Goal: Task Accomplishment & Management: Complete application form

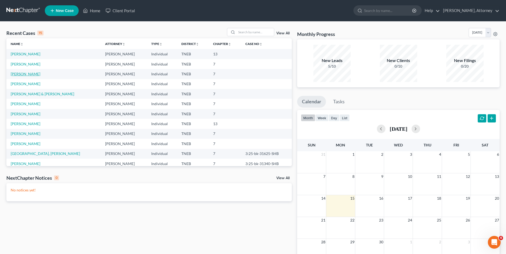
click at [27, 74] on link "[PERSON_NAME]" at bounding box center [26, 74] width 30 height 5
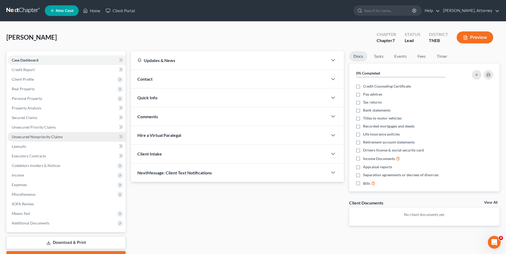
click at [31, 136] on span "Unsecured Nonpriority Claims" at bounding box center [37, 137] width 51 height 5
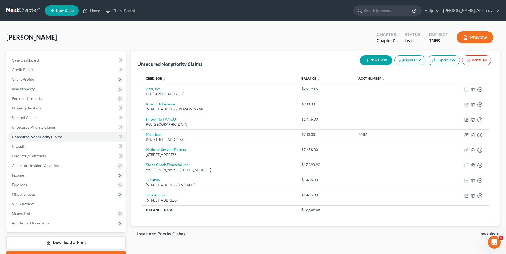
click at [371, 57] on button "New Claim" at bounding box center [376, 60] width 32 height 10
select select "0"
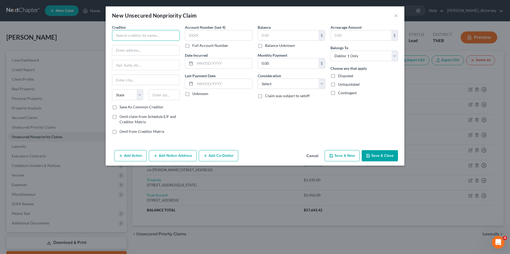
click at [142, 34] on input "text" at bounding box center [145, 35] width 67 height 11
type input "TN Department of Safety and Homeland Security"
type input "Financial Responsibility Section"
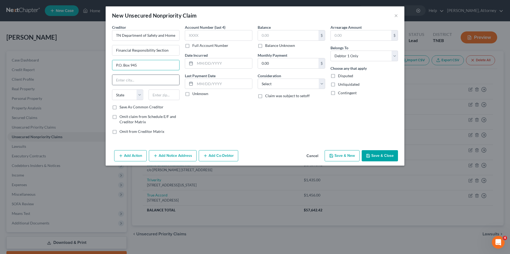
type input "P.O. Box 945"
type input "[GEOGRAPHIC_DATA]"
select select "44"
type input "37202"
click at [206, 66] on input "text" at bounding box center [223, 63] width 57 height 10
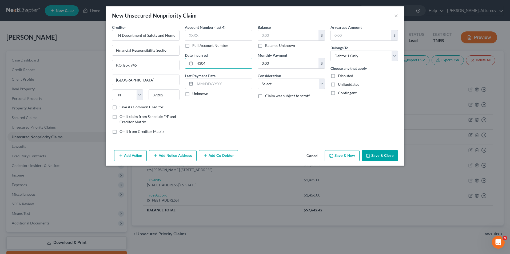
type input "4304"
click at [281, 32] on input "text" at bounding box center [288, 35] width 61 height 10
click at [276, 85] on select "Select Cable / Satellite Services Collection Agency Credit Card Debt Debt Couns…" at bounding box center [291, 84] width 67 height 11
select select "14"
click at [258, 79] on select "Select Cable / Satellite Services Collection Agency Credit Card Debt Debt Couns…" at bounding box center [291, 84] width 67 height 11
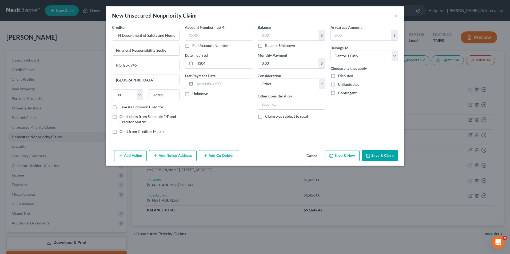
click at [267, 104] on input "text" at bounding box center [291, 104] width 67 height 10
type input "notice only"
click at [394, 111] on div "Arrearage Amount $ Belongs To * Select Debtor 1 Only Debtor 2 Only Debtor 1 And…" at bounding box center [364, 82] width 73 height 114
click at [167, 156] on button "Add Notice Address" at bounding box center [173, 155] width 48 height 11
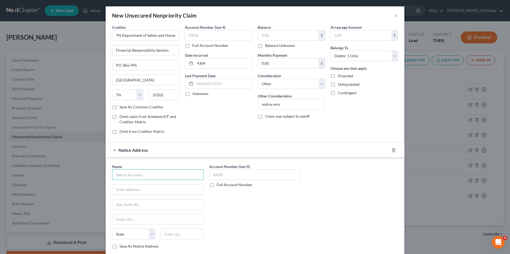
click at [131, 178] on input "text" at bounding box center [158, 175] width 92 height 11
click at [235, 223] on div "Account Number (last 4) Full Account Number" at bounding box center [254, 209] width 97 height 90
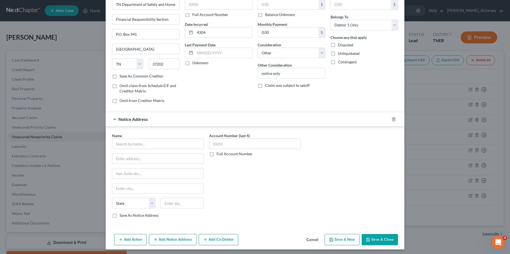
scroll to position [32, 0]
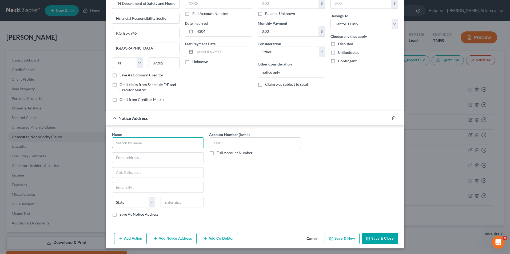
click at [135, 143] on input "text" at bounding box center [158, 143] width 92 height 11
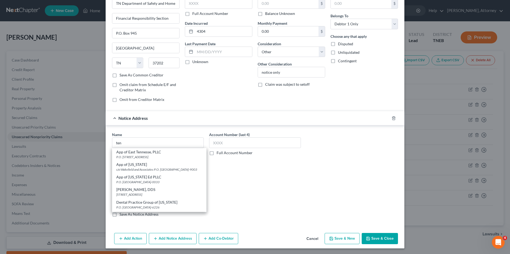
scroll to position [56, 0]
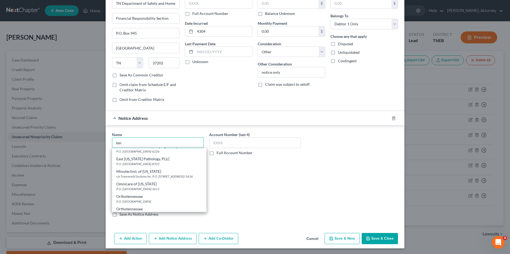
click at [124, 145] on input "ten" at bounding box center [158, 143] width 92 height 11
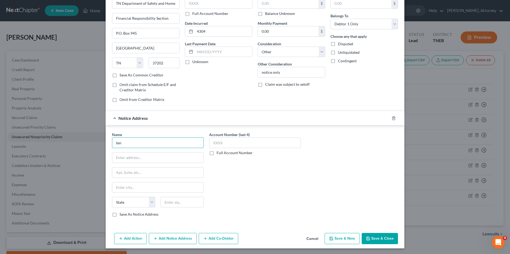
scroll to position [0, 0]
type input "t"
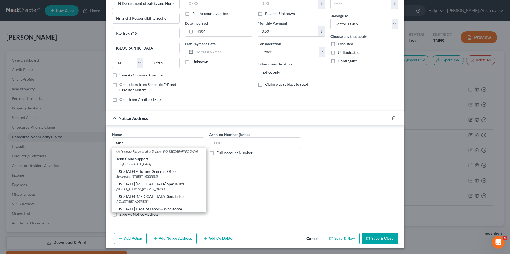
scroll to position [168, 0]
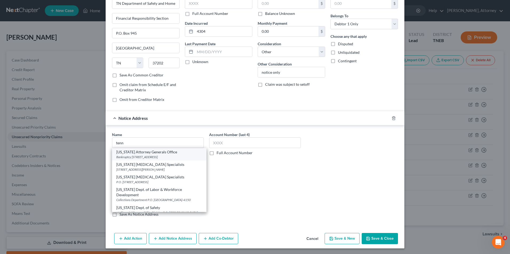
click at [155, 159] on div "Bankruptcy [STREET_ADDRESS]" at bounding box center [159, 157] width 86 height 5
type input "[US_STATE] Attorney Generals Office"
type input "Bankruptcy Unit"
type input "[STREET_ADDRESS]"
type input "[GEOGRAPHIC_DATA]"
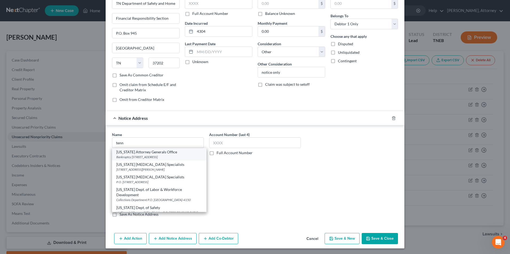
select select "44"
type input "37243-0489"
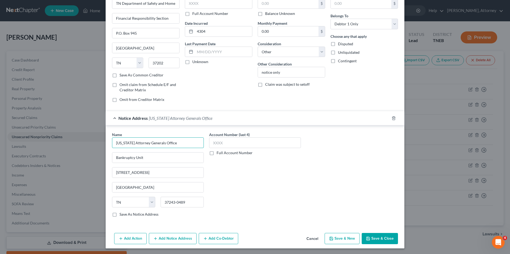
click at [184, 143] on input "[US_STATE] Attorney Generals Office" at bounding box center [158, 143] width 92 height 11
type input "[US_STATE] Attorney Generals Office/Financial Responsibility"
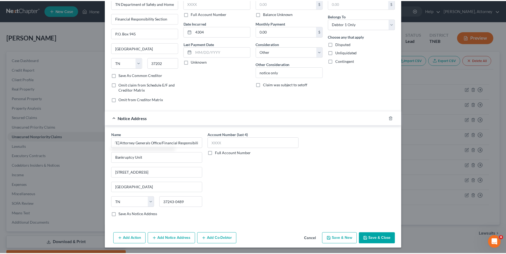
scroll to position [0, 0]
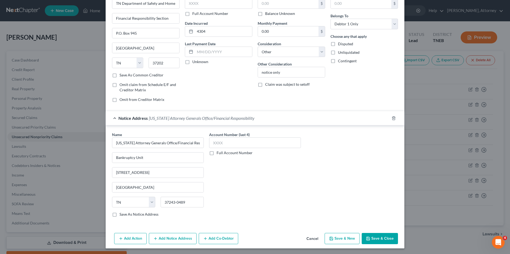
click at [380, 238] on button "Save & Close" at bounding box center [380, 238] width 36 height 11
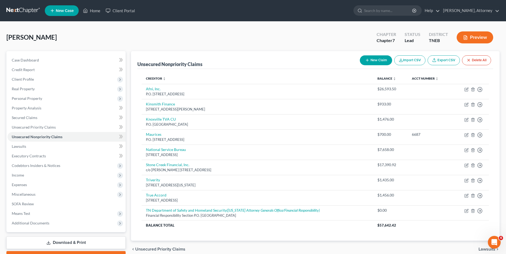
click at [384, 65] on button "New Claim" at bounding box center [376, 60] width 32 height 10
select select "0"
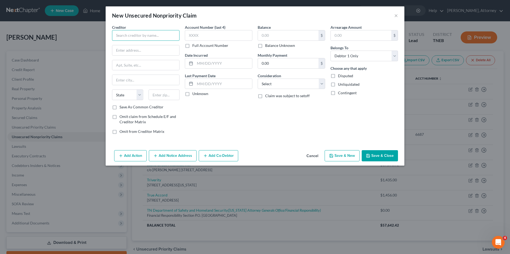
click at [134, 33] on input "text" at bounding box center [145, 35] width 67 height 11
click at [169, 34] on input "State Farm Insurance" at bounding box center [145, 35] width 67 height 11
type input "S"
type input "Afni"
type input "P.O. Box 3068"
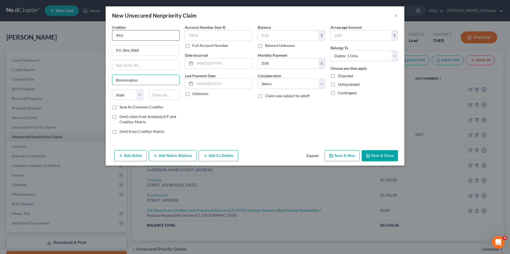
type input "Bloomington"
select select "14"
type input "61702"
click at [208, 64] on input "text" at bounding box center [223, 63] width 57 height 10
type input "2024"
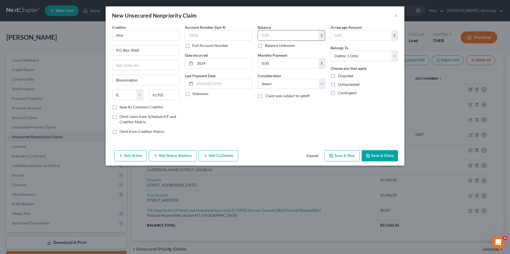
click at [276, 38] on input "text" at bounding box center [288, 35] width 61 height 10
type input "20,426.53"
click at [150, 30] on div "Creditor * Afni" at bounding box center [145, 33] width 67 height 16
click at [149, 34] on input "Afni" at bounding box center [145, 35] width 67 height 11
type input "Afni/Progressive"
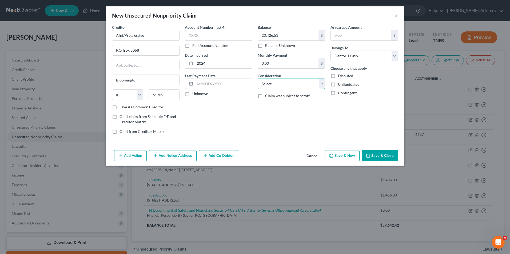
click at [262, 84] on select "Select Cable / Satellite Services Collection Agency Credit Card Debt Debt Couns…" at bounding box center [291, 84] width 67 height 11
select select "14"
click at [258, 79] on select "Select Cable / Satellite Services Collection Agency Credit Card Debt Debt Couns…" at bounding box center [291, 84] width 67 height 11
type input "c"
type input "auto accident"
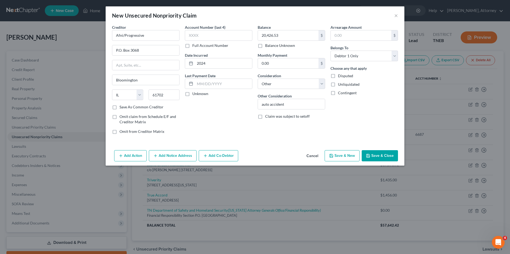
click at [342, 153] on button "Save & New" at bounding box center [342, 155] width 35 height 11
select select "0"
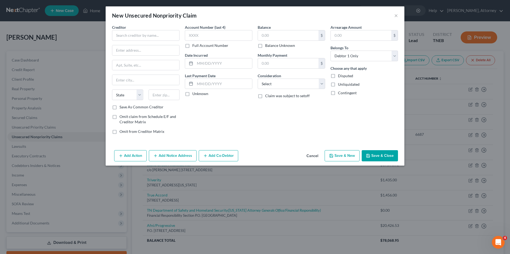
click at [313, 158] on button "Cancel" at bounding box center [312, 156] width 20 height 11
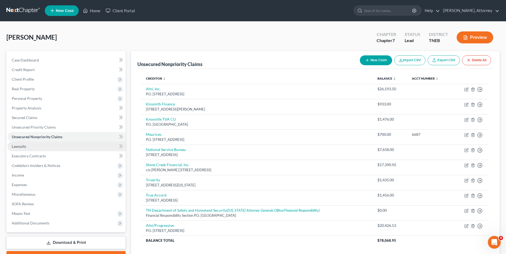
click at [18, 143] on link "Lawsuits" at bounding box center [66, 147] width 118 height 10
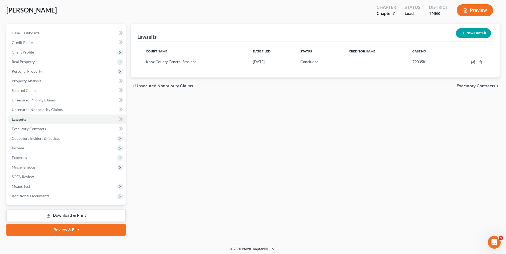
scroll to position [29, 0]
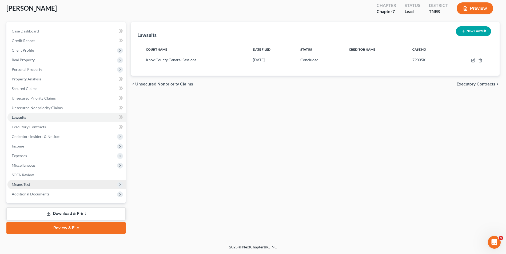
click at [18, 183] on span "Means Test" at bounding box center [21, 184] width 18 height 5
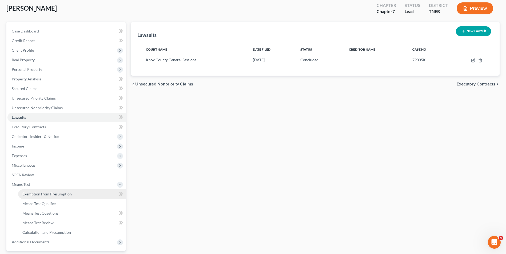
click at [45, 196] on span "Exemption from Presumption" at bounding box center [46, 194] width 49 height 5
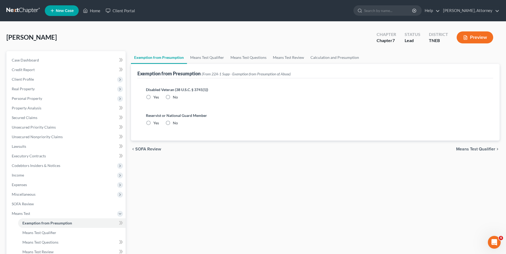
click at [173, 96] on label "No" at bounding box center [175, 97] width 5 height 5
click at [175, 96] on input "No" at bounding box center [176, 96] width 3 height 3
radio input "true"
click at [173, 123] on label "No" at bounding box center [175, 123] width 5 height 5
click at [175, 123] on input "No" at bounding box center [176, 122] width 3 height 3
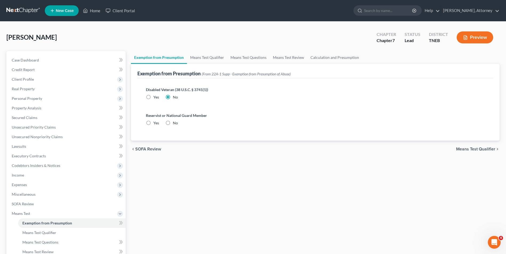
radio input "true"
click at [200, 55] on link "Means Test Qualifier" at bounding box center [207, 57] width 40 height 13
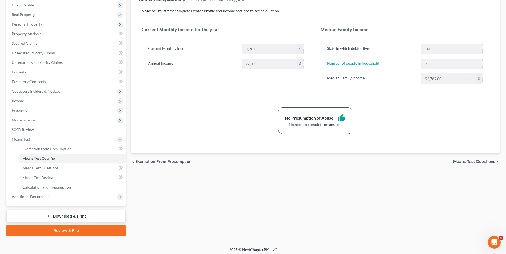
scroll to position [75, 0]
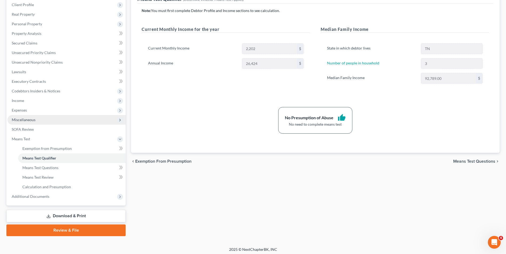
click at [34, 121] on span "Miscellaneous" at bounding box center [24, 120] width 24 height 5
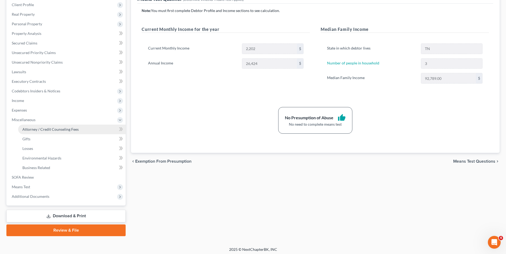
click at [40, 127] on span "Attorney / Credit Counseling Fees" at bounding box center [50, 129] width 56 height 5
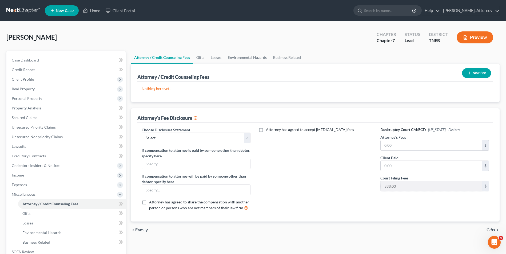
click at [480, 72] on button "New Fee" at bounding box center [476, 73] width 29 height 10
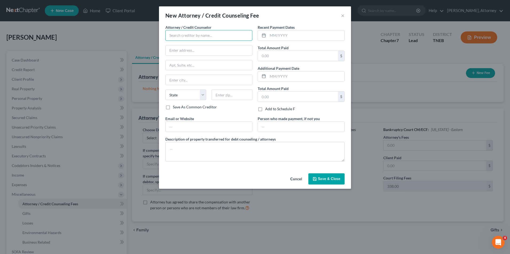
click at [196, 38] on input "text" at bounding box center [208, 35] width 87 height 11
type input "[PERSON_NAME]"
type input "[STREET_ADDRESS]\"
type input "[GEOGRAPHIC_DATA]"
type input "37917"
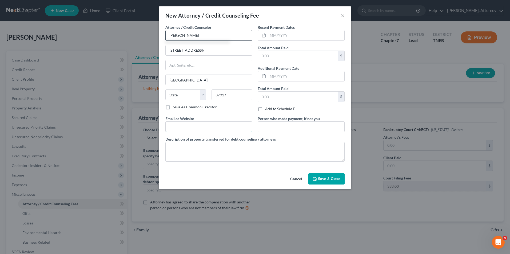
type input "[EMAIL_ADDRESS][DOMAIN_NAME]"
select select "44"
click at [283, 38] on input "text" at bounding box center [306, 35] width 77 height 10
type input "[DATE]"
type input "850"
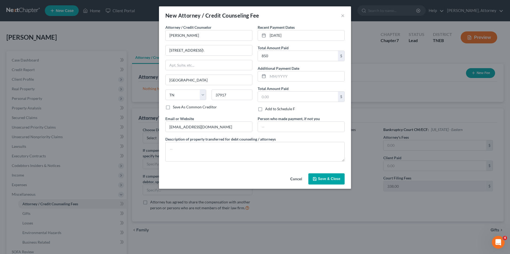
click at [328, 184] on button "Save & Close" at bounding box center [326, 179] width 36 height 11
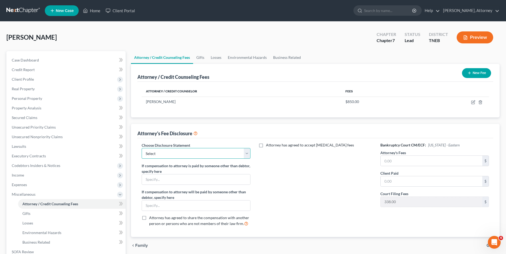
click at [179, 153] on select "Select Attorney Disclosure" at bounding box center [196, 153] width 109 height 11
select select "0"
click at [142, 148] on select "Select Attorney Disclosure" at bounding box center [196, 153] width 109 height 11
click at [394, 161] on input "text" at bounding box center [432, 161] width 102 height 10
type input "850.00"
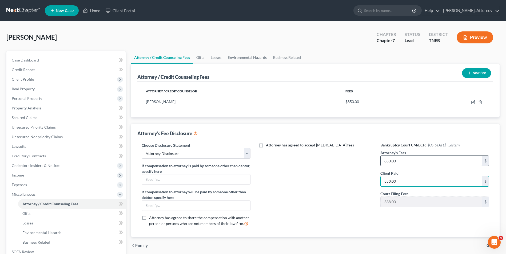
type input "850.00"
click at [217, 58] on link "Losses" at bounding box center [216, 57] width 17 height 13
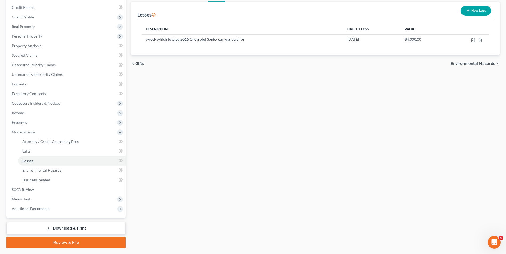
scroll to position [77, 0]
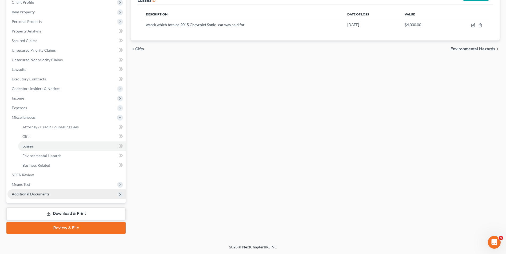
click at [36, 195] on span "Additional Documents" at bounding box center [31, 194] width 38 height 5
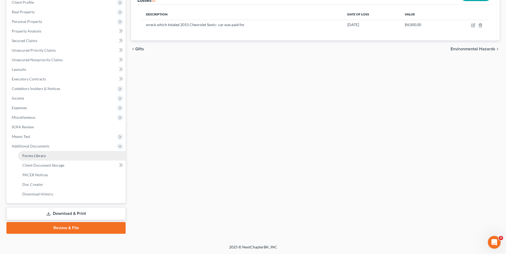
click at [41, 153] on link "Forms Library" at bounding box center [71, 156] width 107 height 10
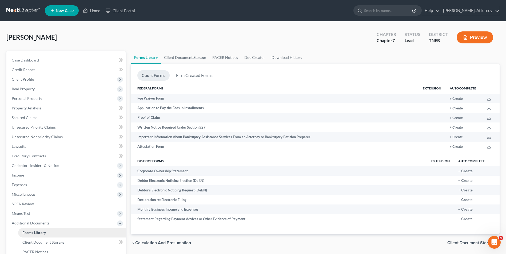
scroll to position [77, 0]
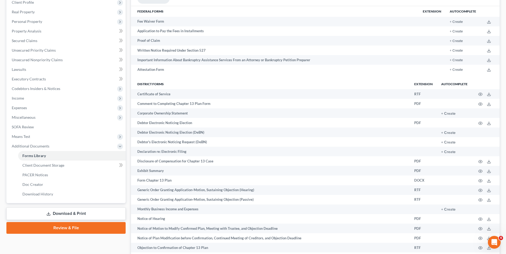
click at [75, 213] on link "Download & Print" at bounding box center [65, 214] width 119 height 13
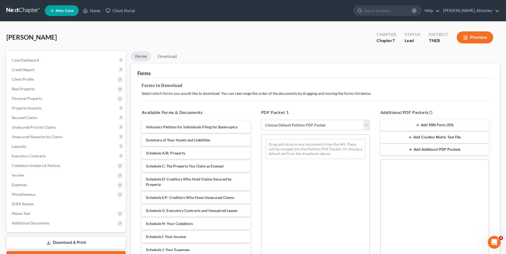
click at [333, 127] on select "Choose Default Petition PDF Packet Complete Bankruptcy Petition (all forms and …" at bounding box center [315, 125] width 109 height 11
select select "0"
click at [261, 120] on select "Choose Default Petition PDF Packet Complete Bankruptcy Petition (all forms and …" at bounding box center [315, 125] width 109 height 11
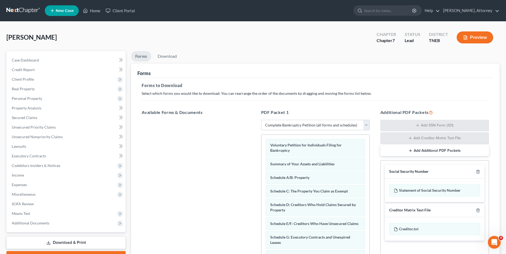
click at [378, 162] on div "Additional PDF Packets Add SSN Form (121) Add Creditor Matrix Text File Add Add…" at bounding box center [434, 195] width 119 height 181
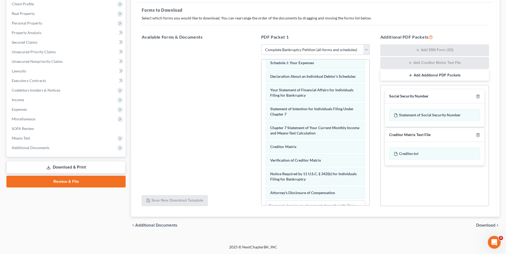
scroll to position [170, 0]
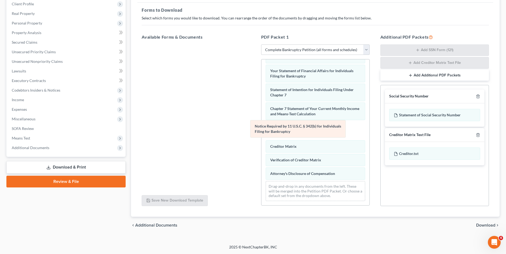
drag, startPoint x: 300, startPoint y: 155, endPoint x: 284, endPoint y: 126, distance: 32.2
click at [284, 126] on div "Notice Required by 11 U.S.C. § 342(b) for Individuals Filing for Bankruptcy Vol…" at bounding box center [315, 50] width 108 height 311
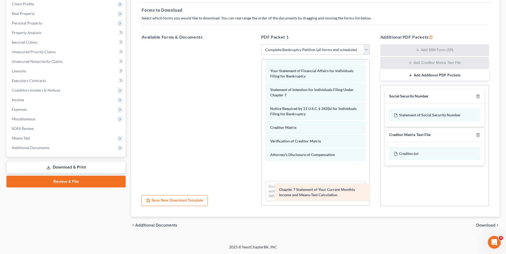
drag, startPoint x: 287, startPoint y: 110, endPoint x: 297, endPoint y: 191, distance: 81.6
click at [297, 191] on div "Chapter 7 Statement of Your Current Monthly Income and Means-Test Calculation V…" at bounding box center [315, 50] width 108 height 311
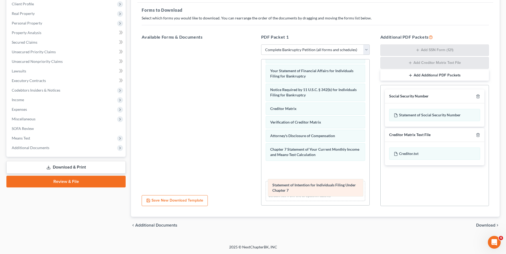
drag, startPoint x: 302, startPoint y: 89, endPoint x: 304, endPoint y: 184, distance: 95.5
click at [304, 184] on div "Statement of Intention for Individuals Filing Under Chapter 7 Voluntary Petitio…" at bounding box center [315, 50] width 108 height 311
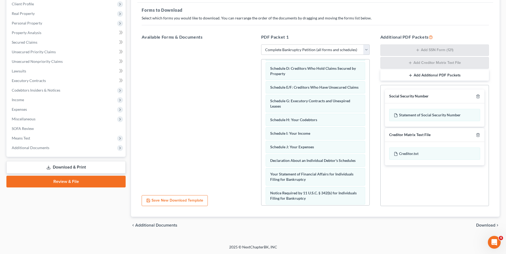
scroll to position [60, 0]
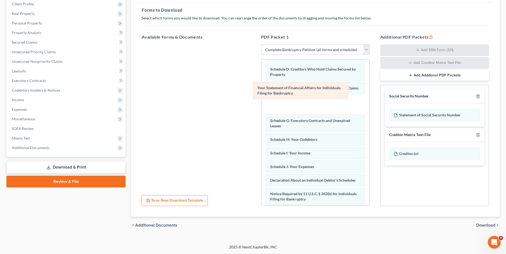
drag, startPoint x: 312, startPoint y: 185, endPoint x: 300, endPoint y: 93, distance: 93.4
click at [300, 93] on div "Your Statement of Financial Affairs for Individuals Filing for Bankruptcy Volun…" at bounding box center [315, 154] width 108 height 311
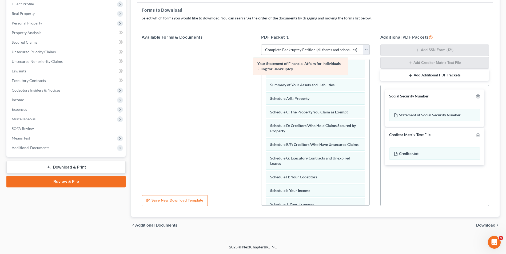
scroll to position [4, 0]
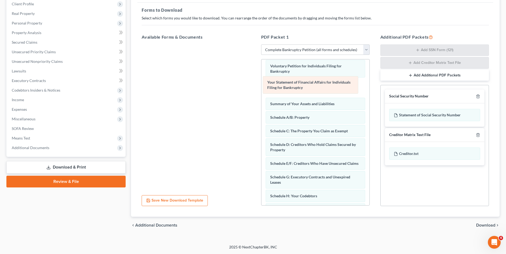
drag, startPoint x: 308, startPoint y: 166, endPoint x: 305, endPoint y: 85, distance: 81.4
click at [305, 85] on div "Your Statement of Financial Affairs for Individuals Filing for Bankruptcy Volun…" at bounding box center [315, 211] width 108 height 311
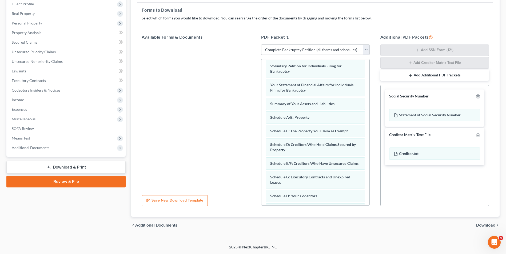
click at [483, 223] on div "chevron_left Additional Documents Download chevron_right" at bounding box center [315, 225] width 369 height 17
click at [483, 224] on span "Download" at bounding box center [485, 226] width 19 height 4
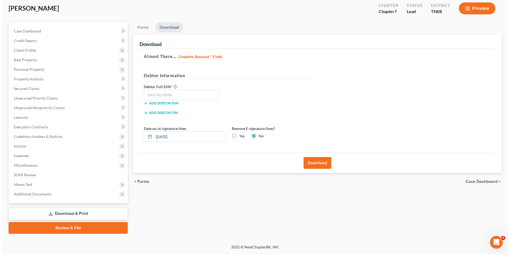
scroll to position [29, 0]
click at [163, 95] on input "text" at bounding box center [179, 95] width 75 height 11
type input "412-59-9613"
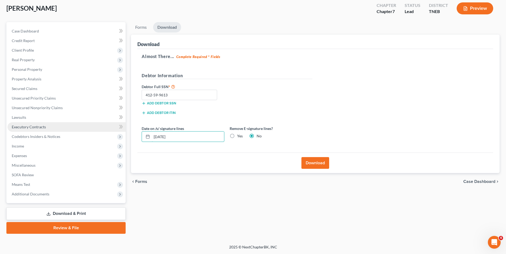
drag, startPoint x: 185, startPoint y: 138, endPoint x: 105, endPoint y: 131, distance: 80.3
click at [105, 131] on div "Petition Navigation Case Dashboard Payments Invoices Payments Payments Credit R…" at bounding box center [253, 128] width 499 height 212
click at [237, 137] on label "Yes" at bounding box center [240, 136] width 6 height 5
click at [239, 137] on input "Yes" at bounding box center [240, 135] width 3 height 3
radio input "true"
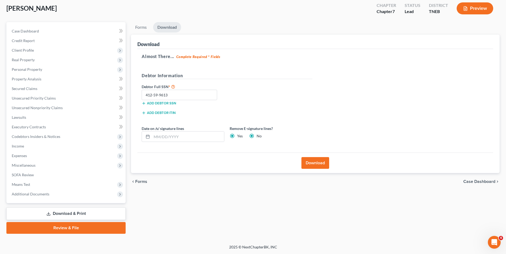
radio input "false"
click at [317, 161] on button "Download" at bounding box center [315, 163] width 28 height 12
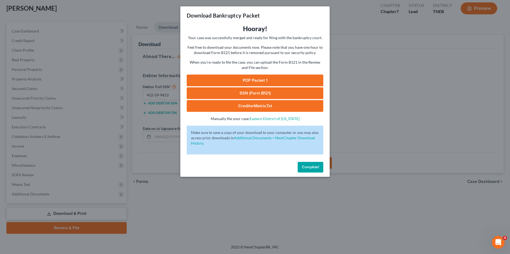
click at [265, 83] on link "PDF Packet 1" at bounding box center [255, 81] width 137 height 12
click at [252, 97] on link "SSN (Form B121)" at bounding box center [255, 93] width 137 height 12
